Goal: Task Accomplishment & Management: Manage account settings

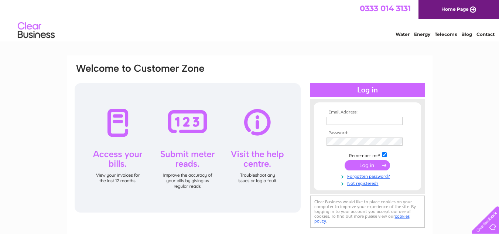
click at [368, 123] on input "text" at bounding box center [364, 121] width 76 height 8
type input "hollins.dockray@gmail.com"
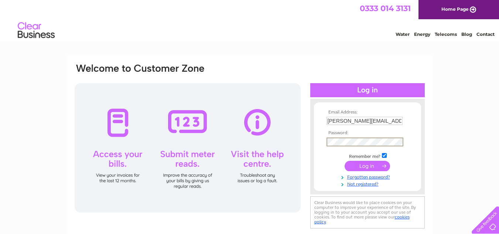
click at [361, 167] on input "submit" at bounding box center [366, 166] width 45 height 10
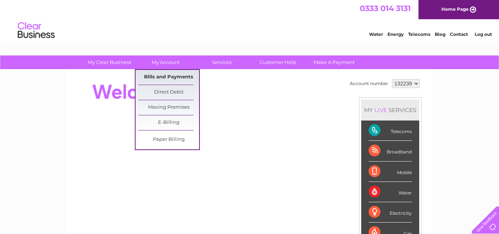
click at [158, 75] on link "Bills and Payments" at bounding box center [168, 77] width 61 height 15
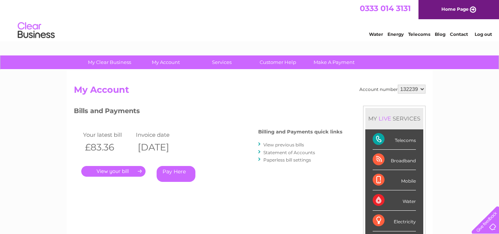
click at [125, 169] on link "." at bounding box center [113, 171] width 64 height 11
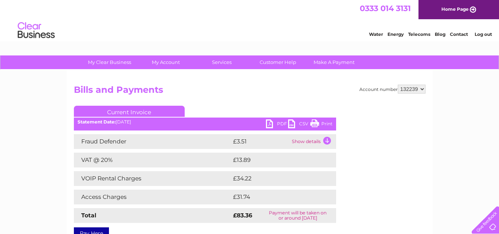
click at [313, 122] on link "Print" at bounding box center [321, 124] width 22 height 11
click at [485, 33] on link "Log out" at bounding box center [482, 34] width 17 height 6
